Goal: Information Seeking & Learning: Learn about a topic

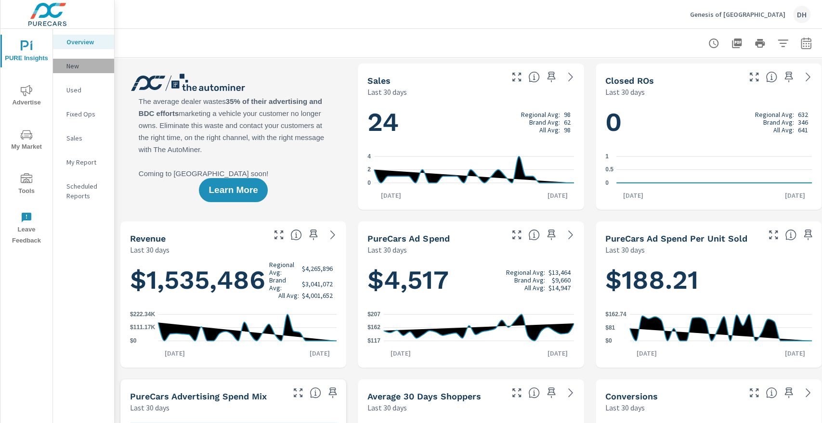
click at [77, 66] on p "New" at bounding box center [86, 66] width 40 height 10
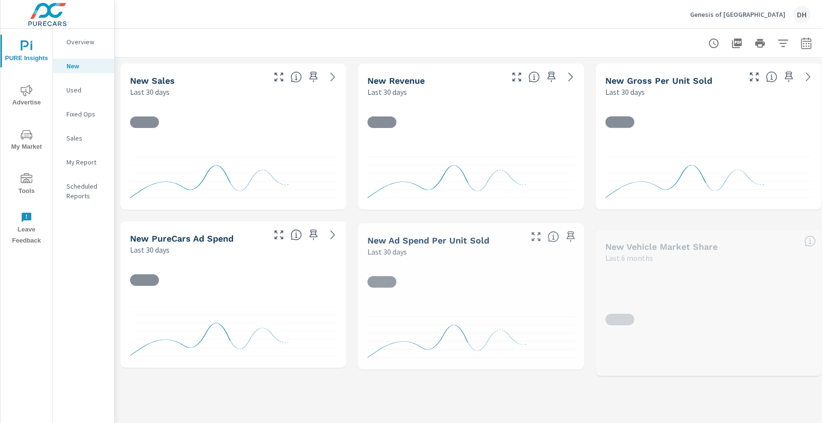
scroll to position [108, 0]
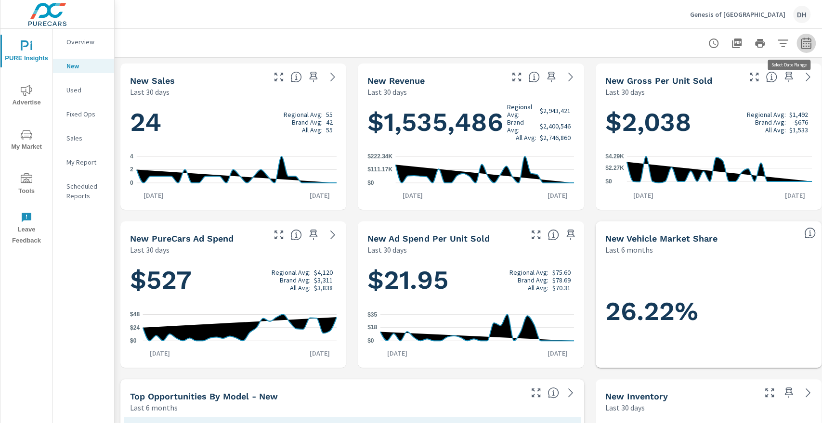
click at [806, 43] on icon "button" at bounding box center [806, 44] width 12 height 12
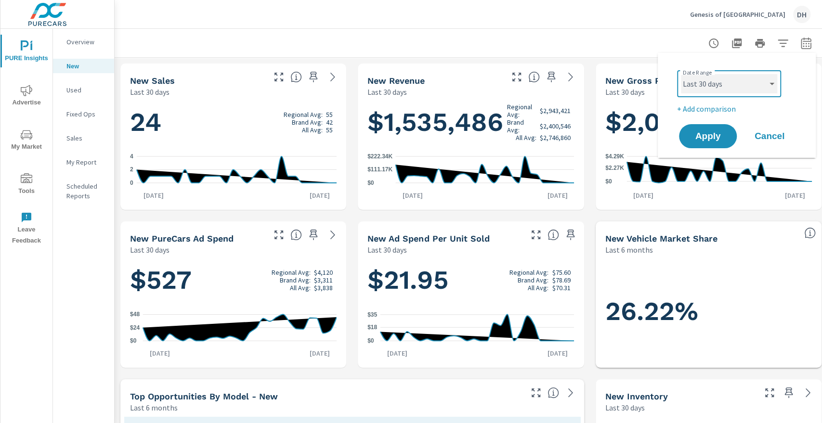
click at [772, 83] on select "Custom [DATE] Last week Last 7 days Last 14 days Last 30 days Last 45 days Last…" at bounding box center [729, 83] width 96 height 19
click at [681, 74] on select "Custom [DATE] Last week Last 7 days Last 14 days Last 30 days Last 45 days Last…" at bounding box center [729, 83] width 96 height 19
select select "Last month"
click at [704, 134] on span "Apply" at bounding box center [707, 136] width 39 height 9
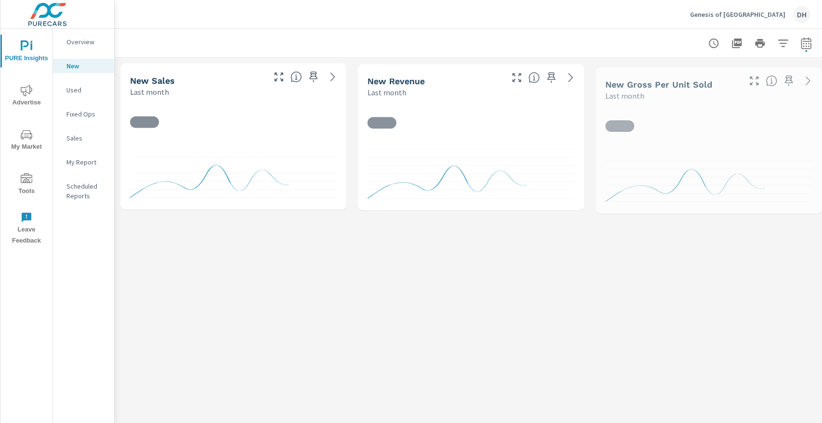
scroll to position [72, 0]
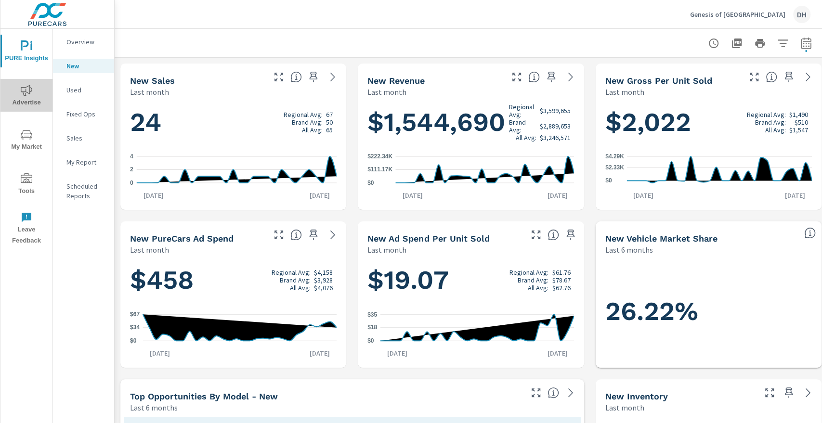
click at [24, 100] on span "Advertise" at bounding box center [26, 97] width 46 height 24
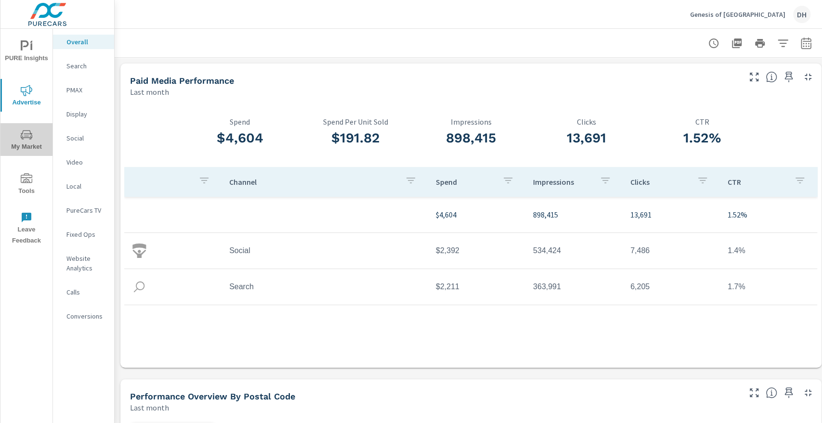
click at [28, 144] on span "My Market" at bounding box center [26, 141] width 46 height 24
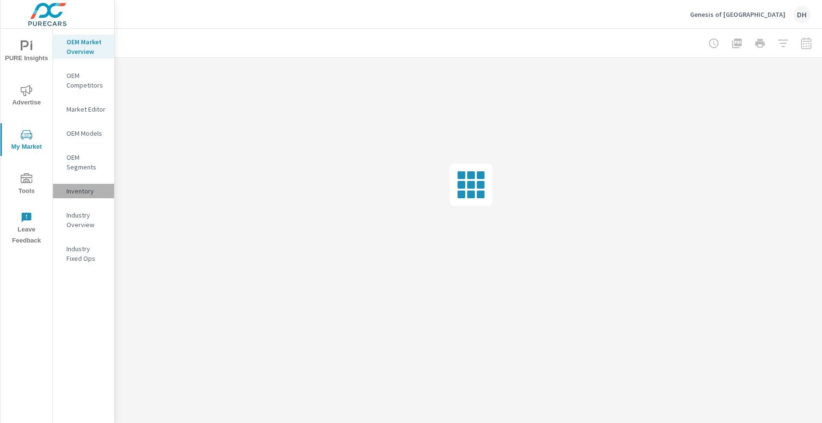
click at [69, 192] on p "Inventory" at bounding box center [86, 191] width 40 height 10
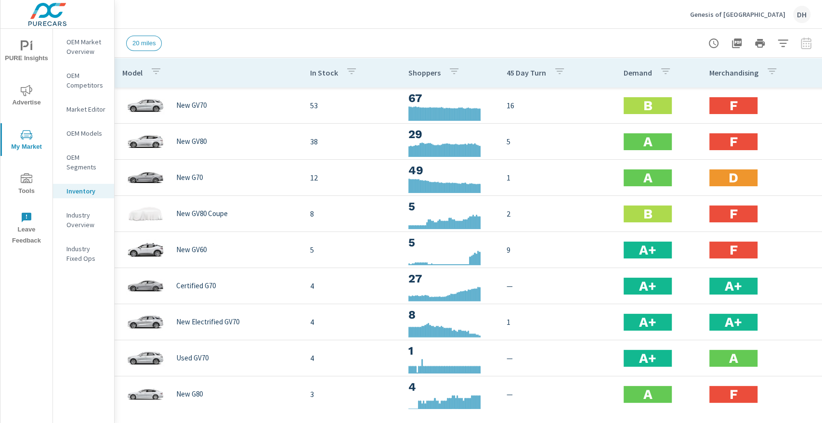
click at [806, 43] on div at bounding box center [760, 43] width 112 height 19
click at [787, 43] on icon "button" at bounding box center [783, 44] width 12 height 12
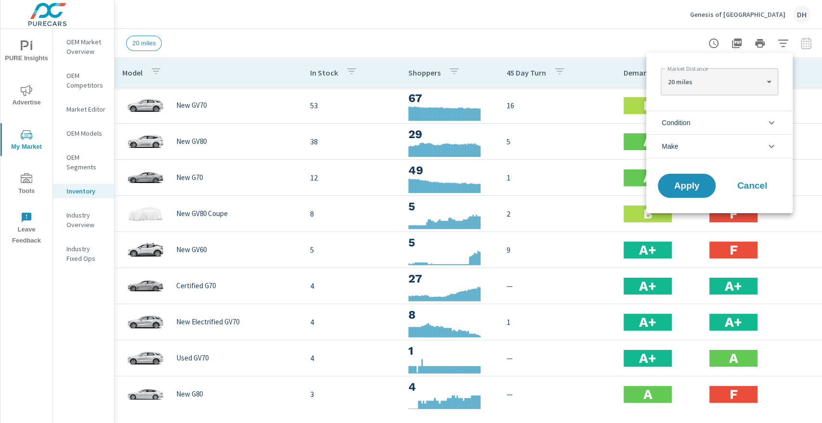
click at [768, 123] on icon "filter options" at bounding box center [771, 123] width 12 height 12
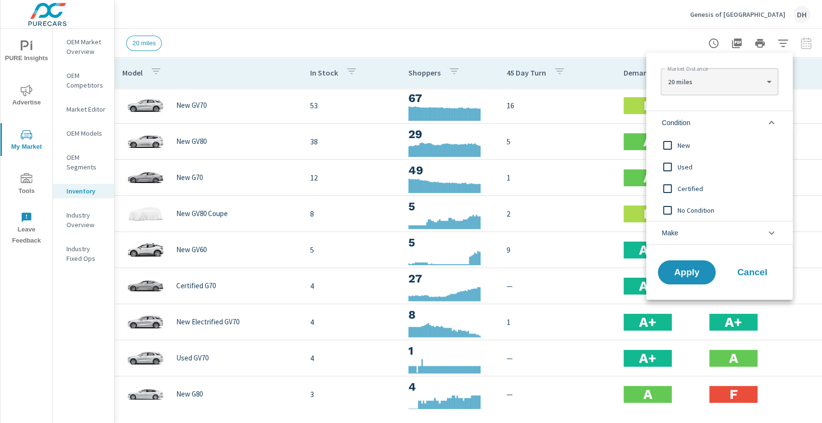
click at [684, 146] on span "New" at bounding box center [729, 146] width 105 height 12
click at [772, 234] on icon "filter options" at bounding box center [771, 233] width 12 height 12
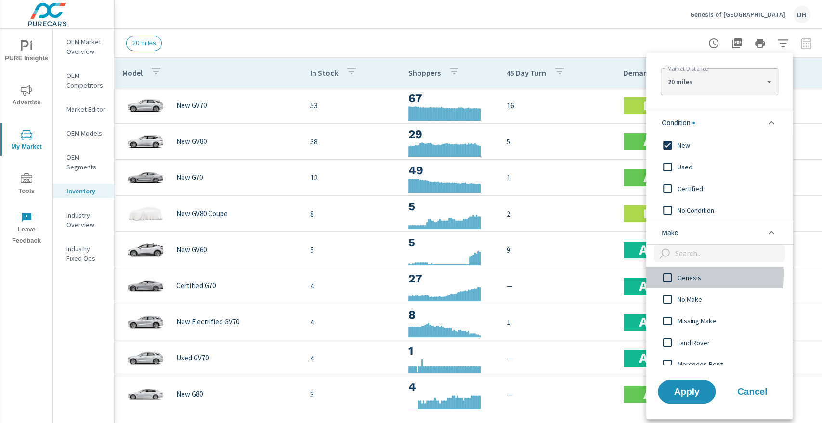
click at [685, 275] on span "Genesis" at bounding box center [729, 278] width 105 height 12
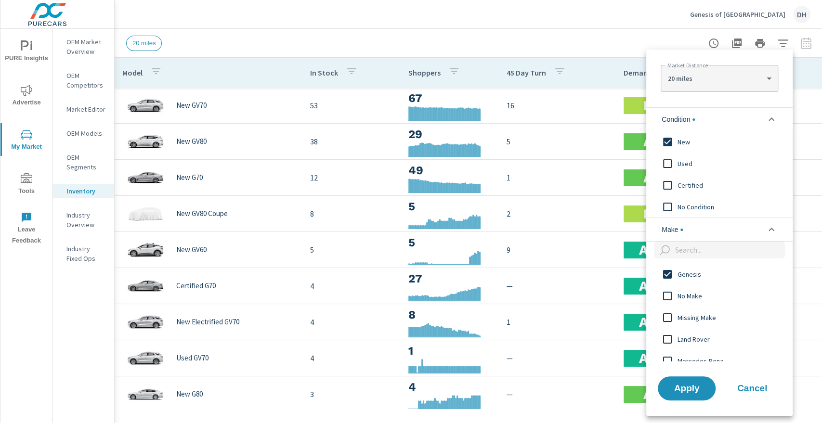
click at [768, 78] on body "PURE Insights Advertise My Market Tools Leave Feedback OEM Market Overview OEM …" at bounding box center [411, 211] width 822 height 423
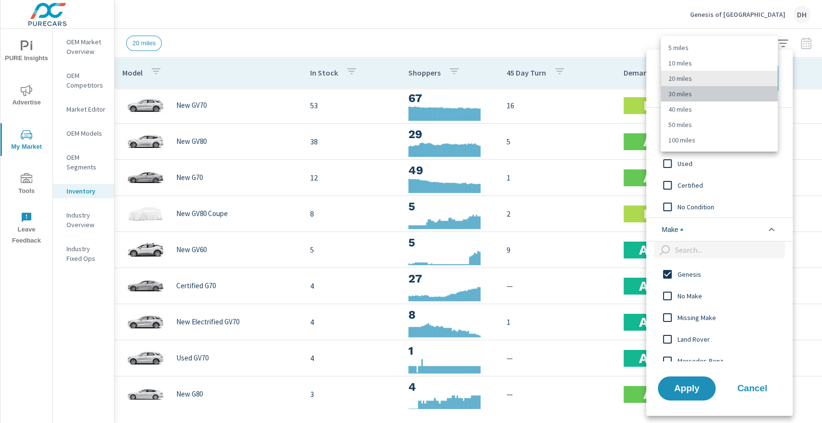
click at [720, 97] on li "30 miles" at bounding box center [719, 93] width 117 height 15
type Distance "30"
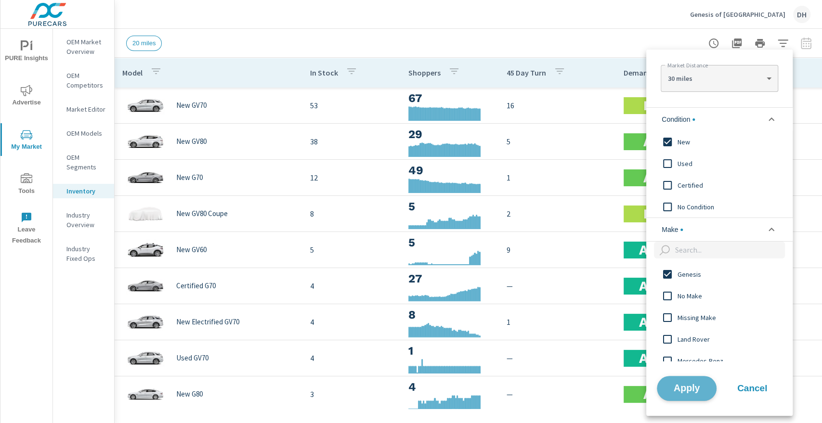
click at [680, 384] on span "Apply" at bounding box center [686, 388] width 39 height 9
